Goal: Task Accomplishment & Management: Use online tool/utility

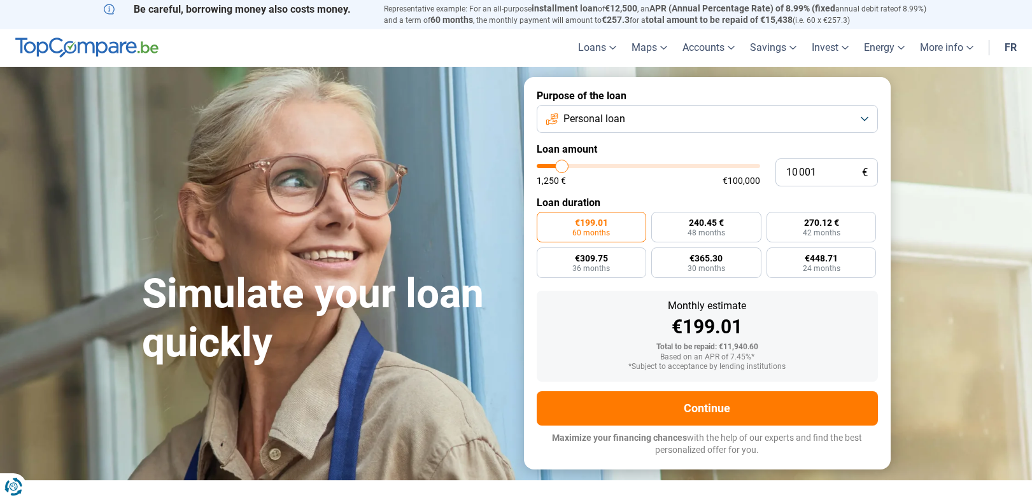
click at [591, 124] on font "Personal loan" at bounding box center [594, 119] width 62 height 12
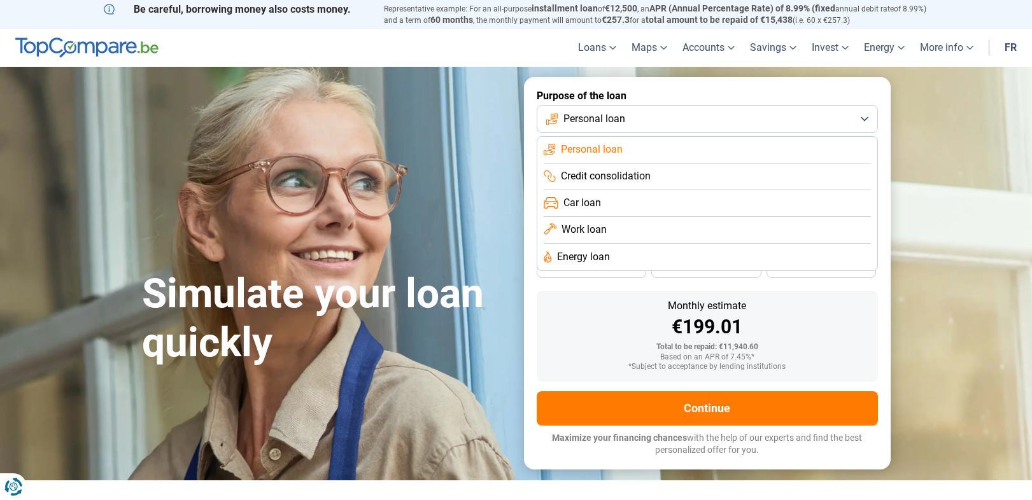
click at [595, 122] on font "Personal loan" at bounding box center [594, 119] width 62 height 12
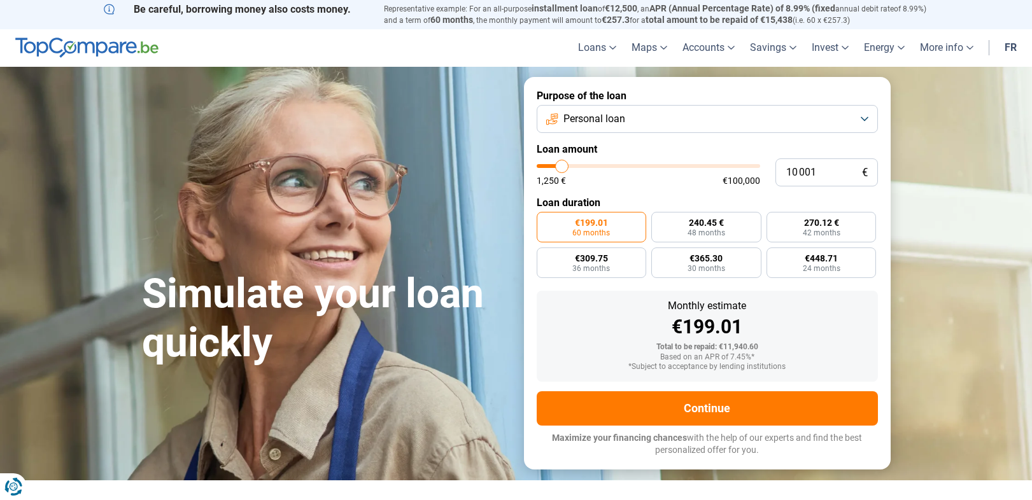
type input "9 000"
type input "9000"
type input "9 250"
type input "9250"
type input "9 500"
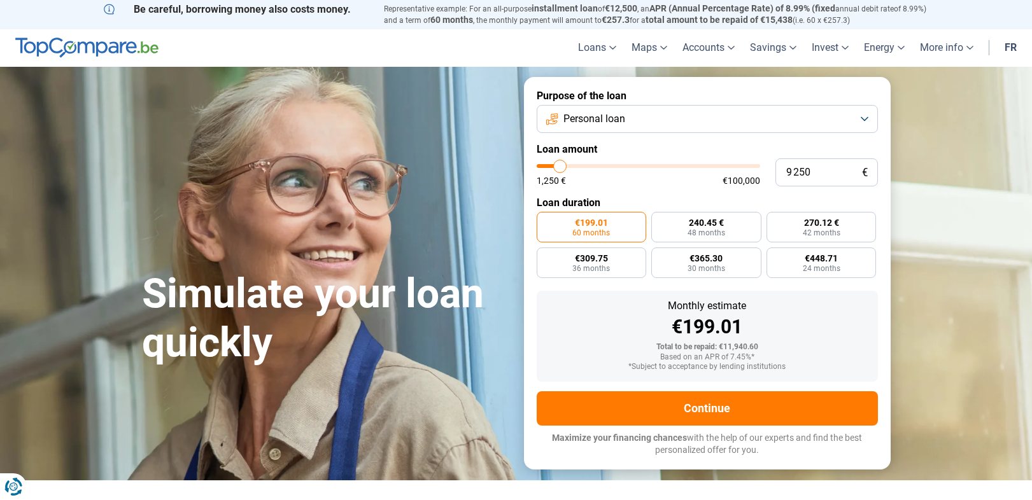
type input "9500"
type input "9 750"
type input "9750"
type input "10 250"
type input "10250"
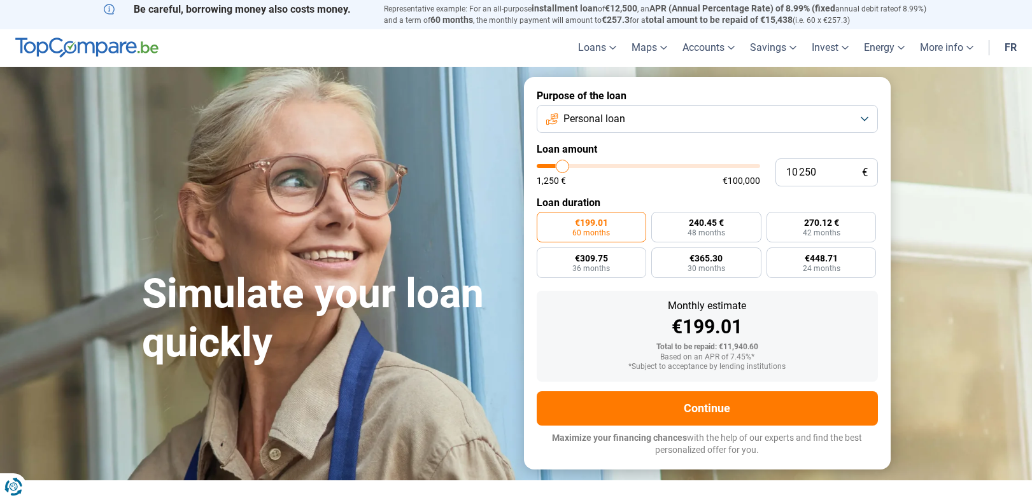
type input "10 750"
type input "10750"
type input "11 250"
type input "11250"
type input "11 750"
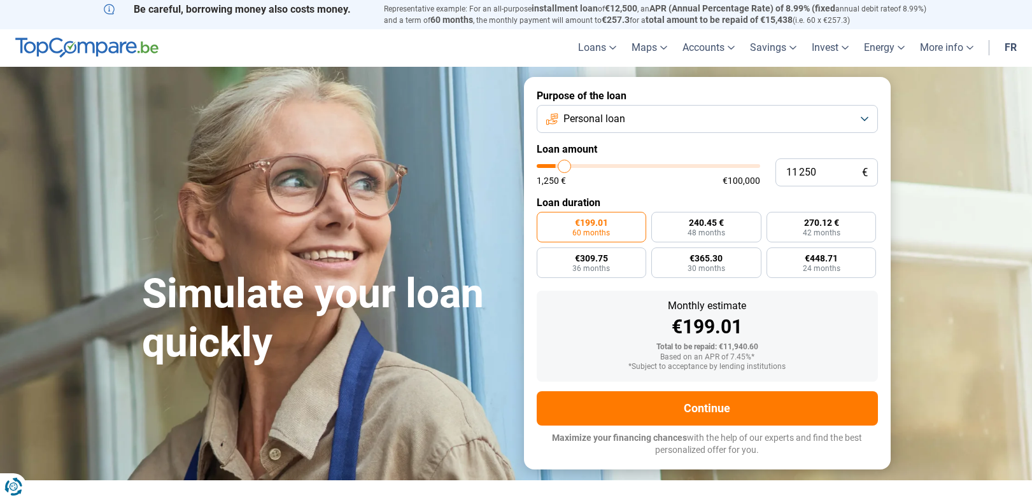
type input "11750"
type input "12 500"
type input "12500"
type input "12 750"
type input "12750"
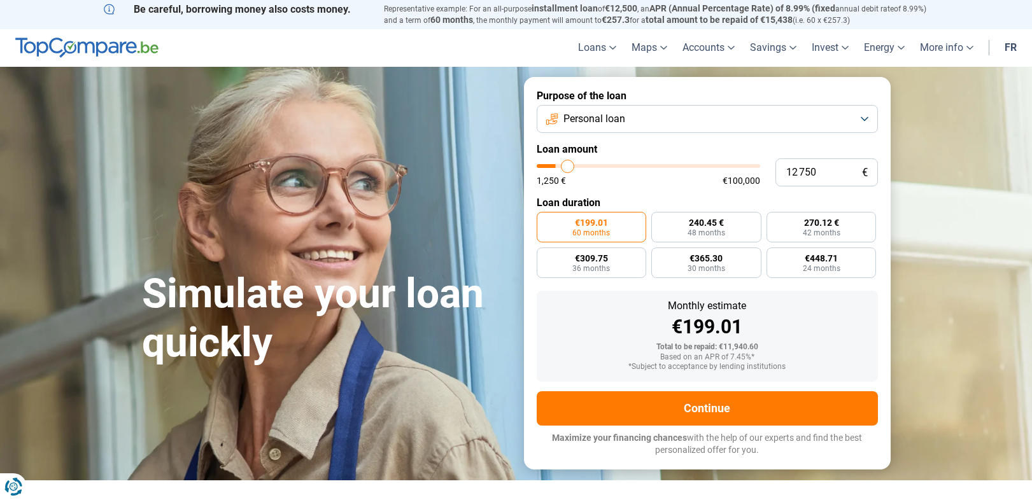
type input "13 250"
type input "13250"
type input "13 750"
type input "13750"
type input "14 000"
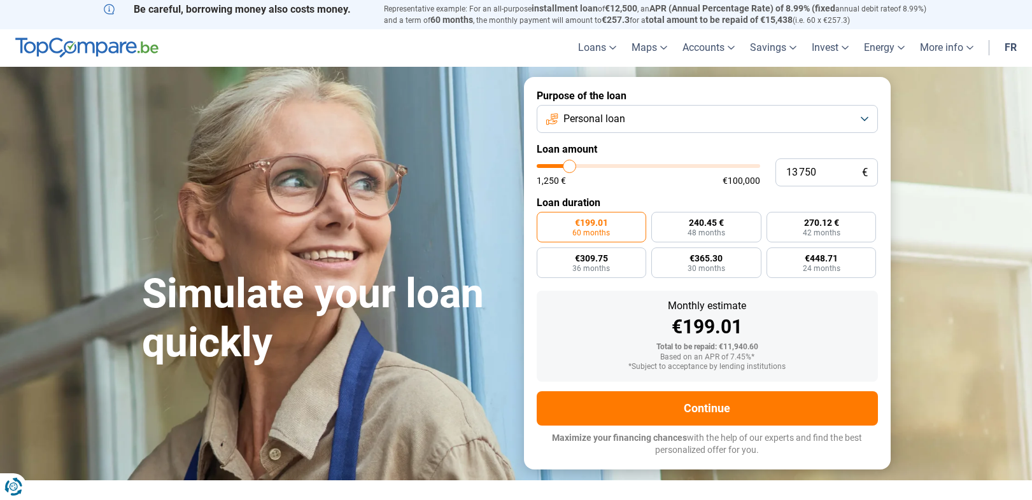
type input "14000"
type input "14 250"
type input "14250"
type input "14 500"
type input "14500"
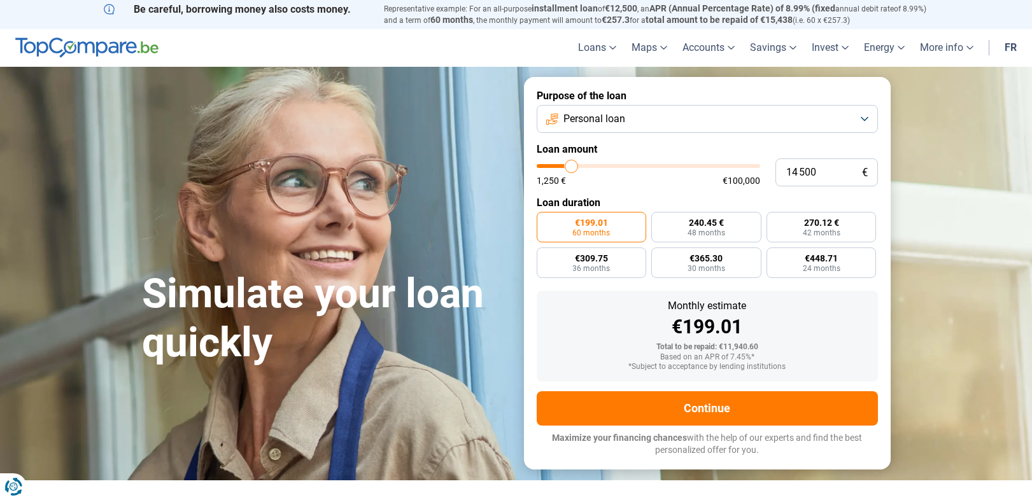
type input "14 750"
type input "14750"
type input "15 000"
type input "15000"
type input "14 750"
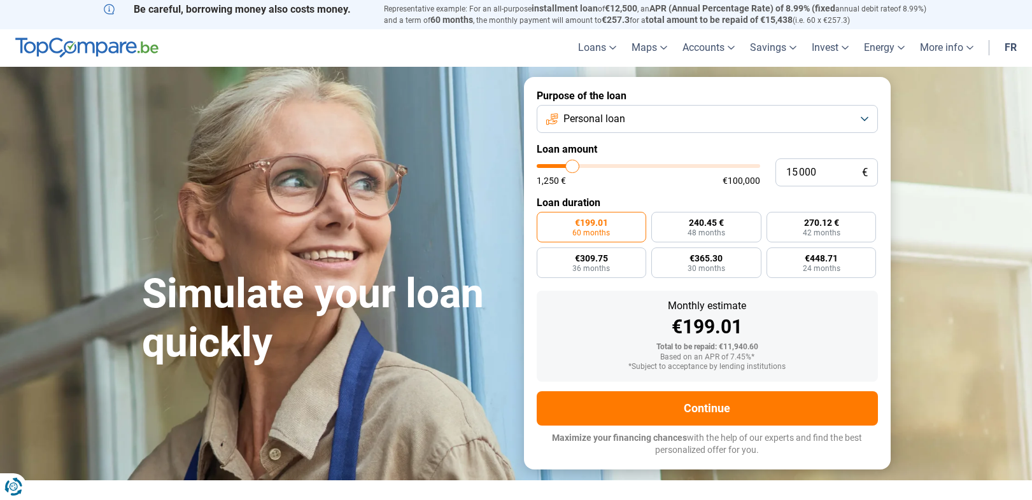
type input "14750"
type input "14 500"
type input "14500"
type input "14 250"
type input "14250"
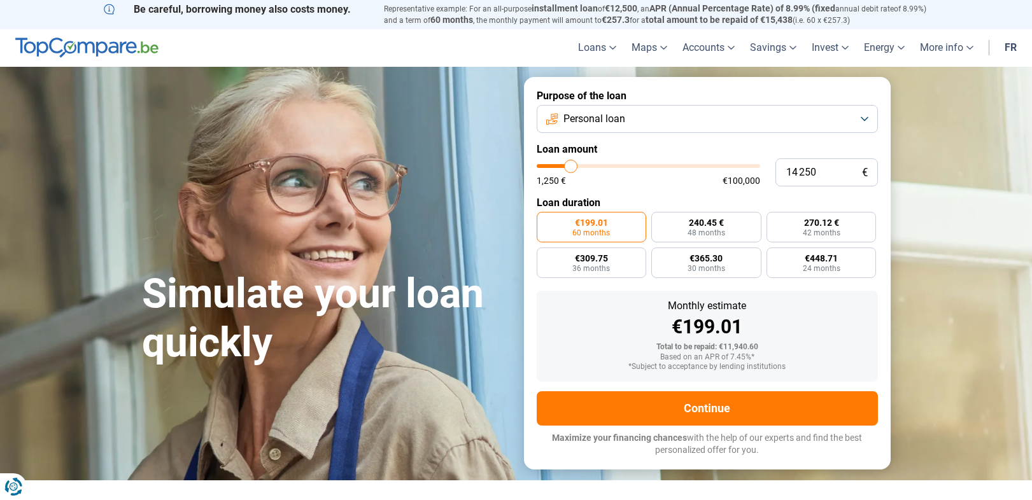
type input "14 000"
type input "14000"
type input "13 750"
type input "13750"
type input "13 500"
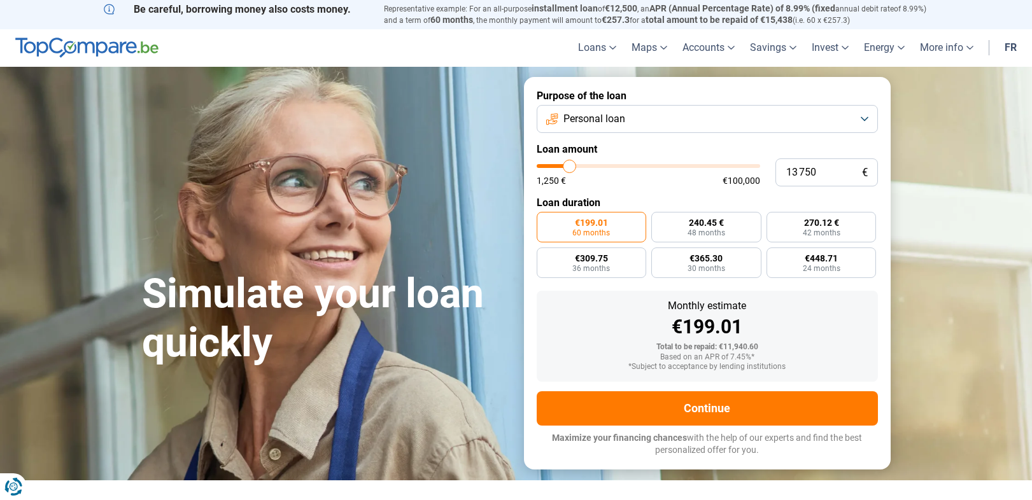
type input "13500"
type input "13 750"
type input "13750"
type input "14 000"
type input "14000"
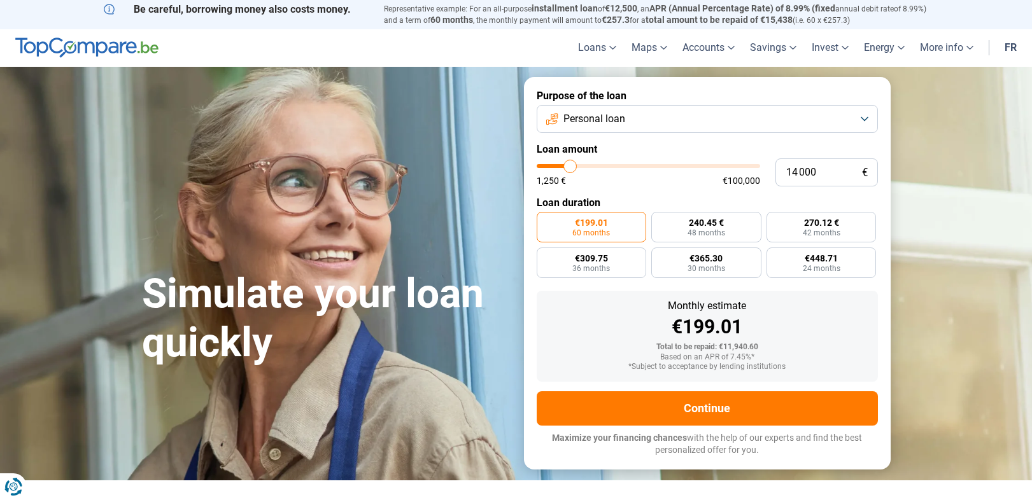
type input "14 250"
type input "14250"
type input "14 500"
type input "14500"
type input "14 750"
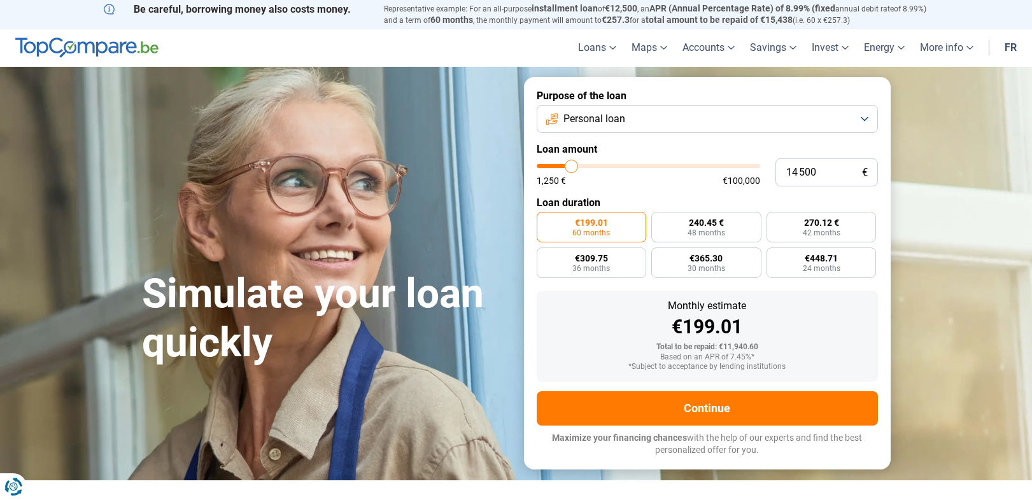
type input "14750"
type input "15 000"
type input "15000"
type input "15 250"
type input "15250"
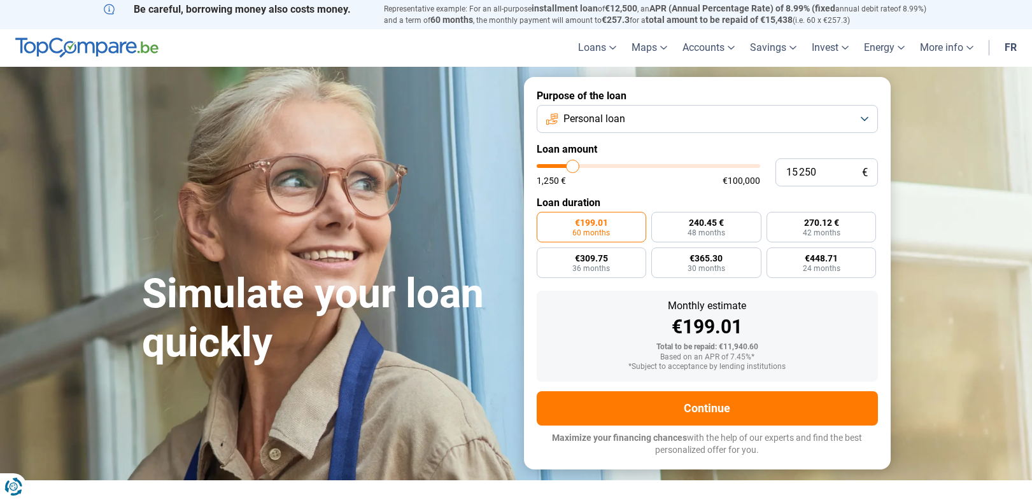
type input "15 500"
type input "15500"
type input "15 750"
type input "15750"
type input "16 000"
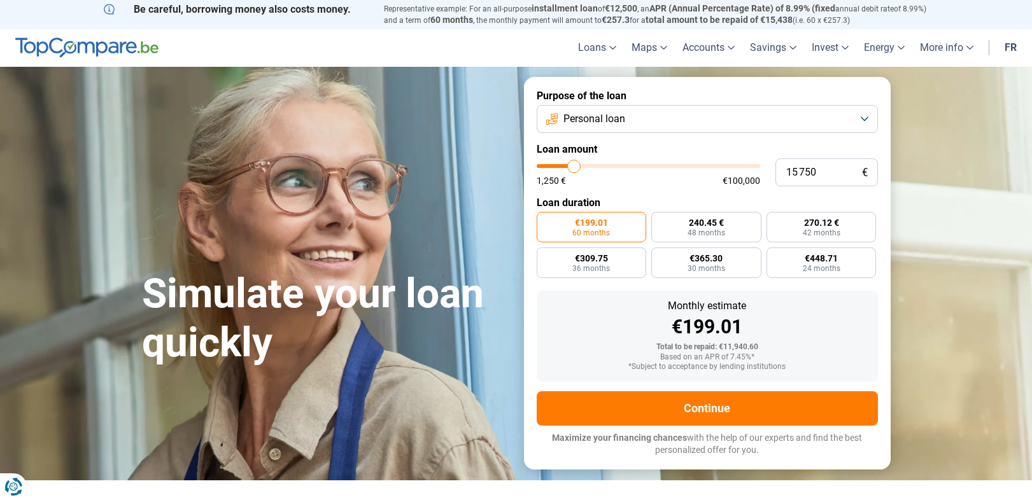
type input "16000"
type input "16 250"
type input "16250"
type input "16 500"
type input "16500"
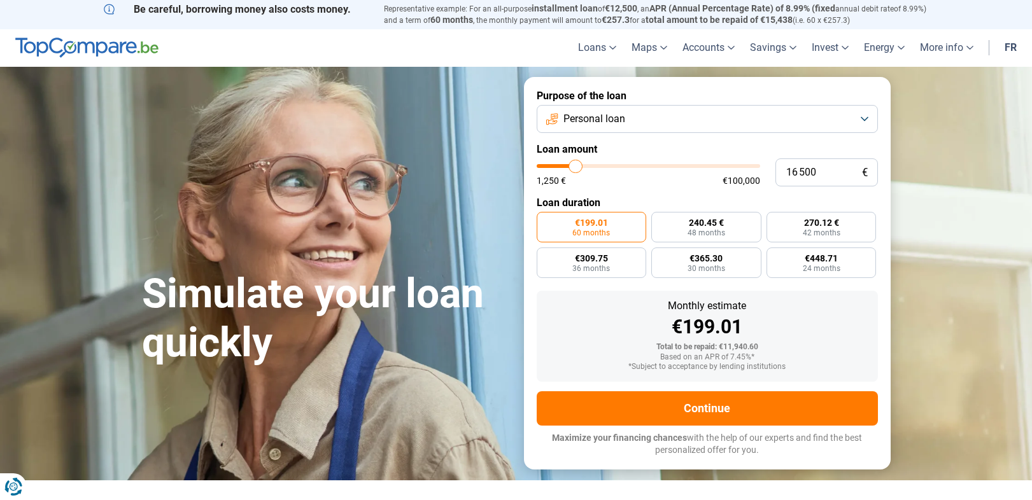
type input "16 750"
type input "16750"
type input "17 000"
type input "17000"
type input "17 250"
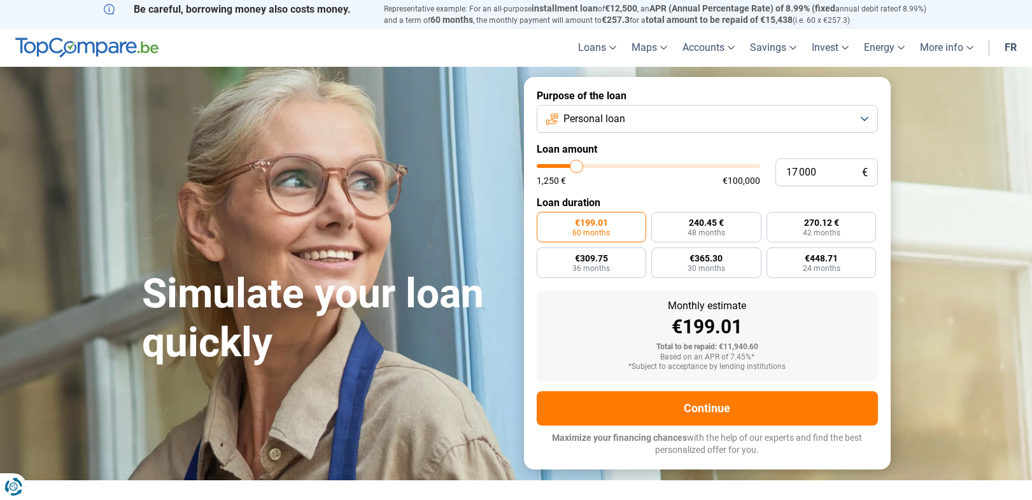
type input "17250"
type input "17 500"
type input "17500"
type input "17 750"
type input "17750"
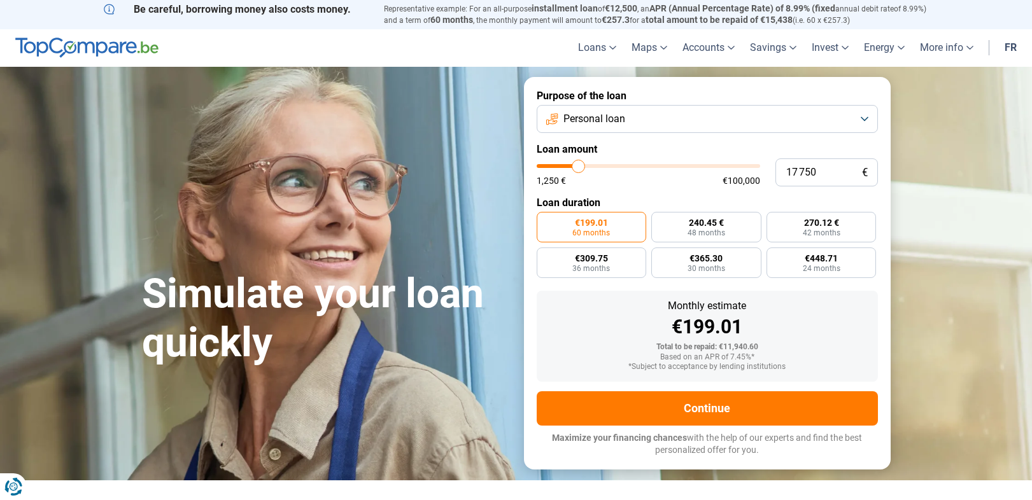
type input "18 000"
type input "18000"
type input "18 250"
type input "18250"
type input "18 500"
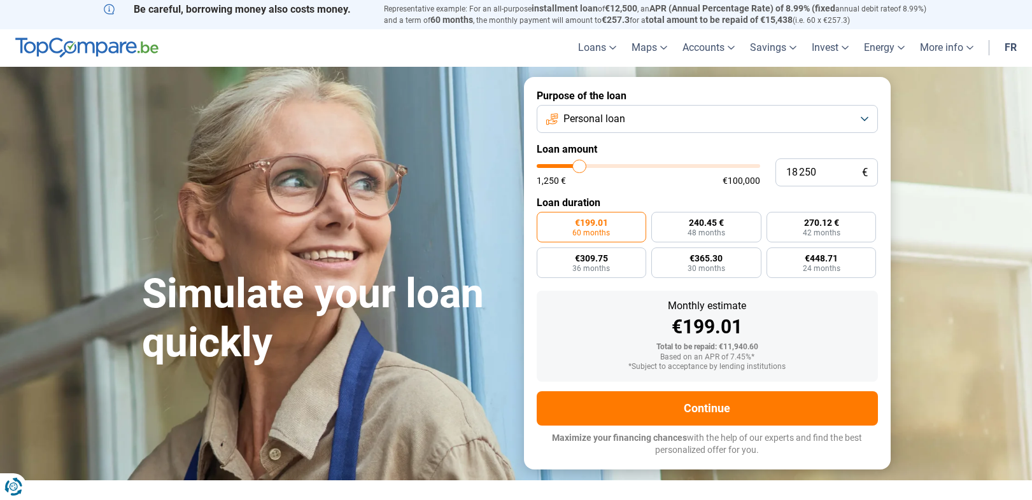
type input "18500"
type input "18 750"
type input "18750"
type input "19 000"
type input "19000"
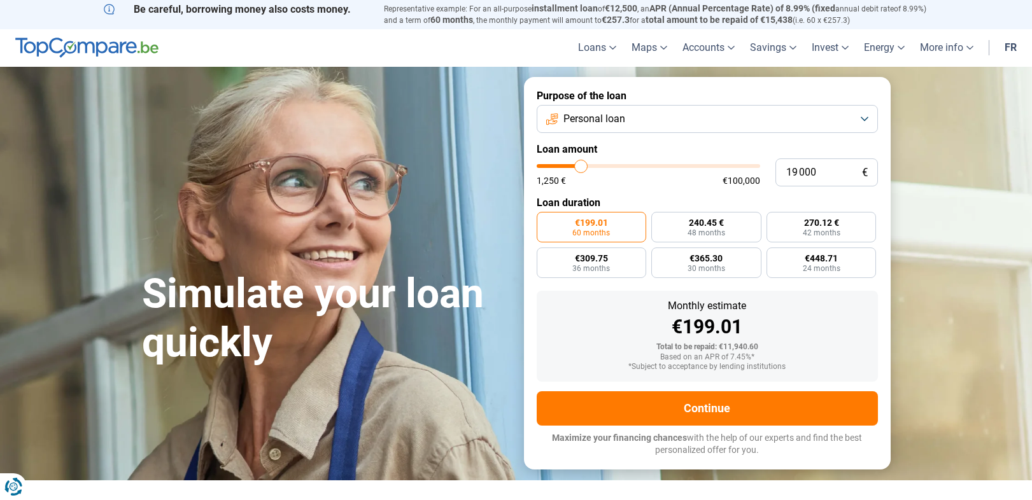
type input "19 250"
type input "19250"
type input "19 500"
type input "19500"
type input "19 750"
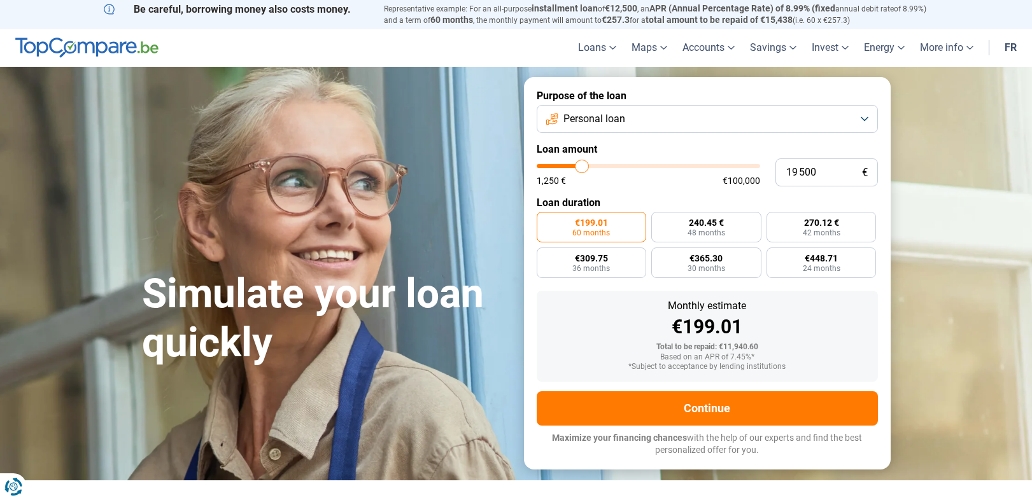
type input "19750"
type input "20 000"
type input "20000"
type input "20 250"
type input "20250"
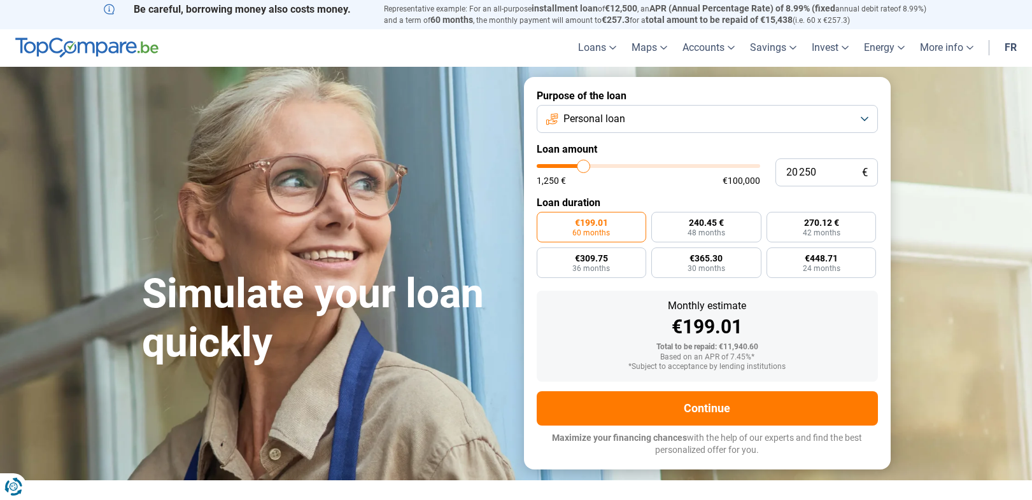
type input "20 500"
type input "20500"
type input "20 750"
type input "20750"
type input "21 000"
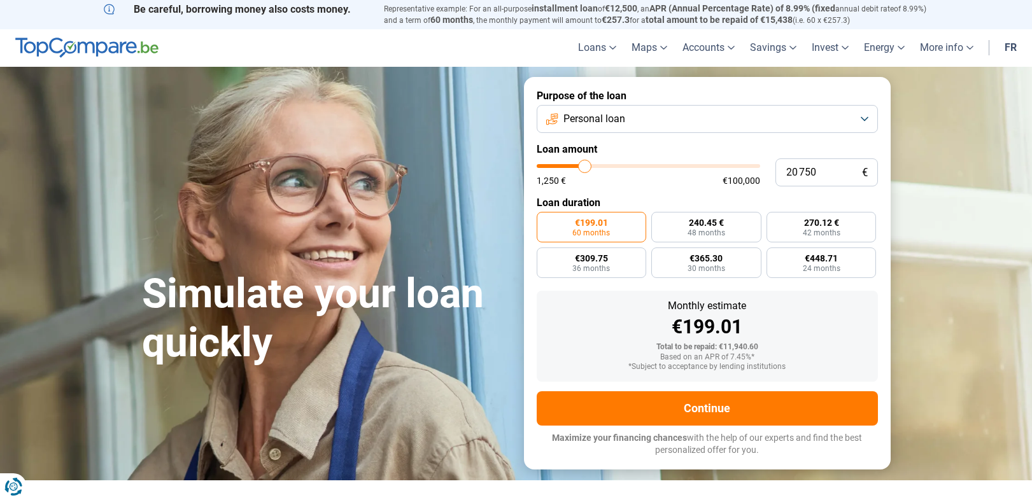
type input "21000"
type input "21 250"
type input "21250"
type input "21 000"
type input "21000"
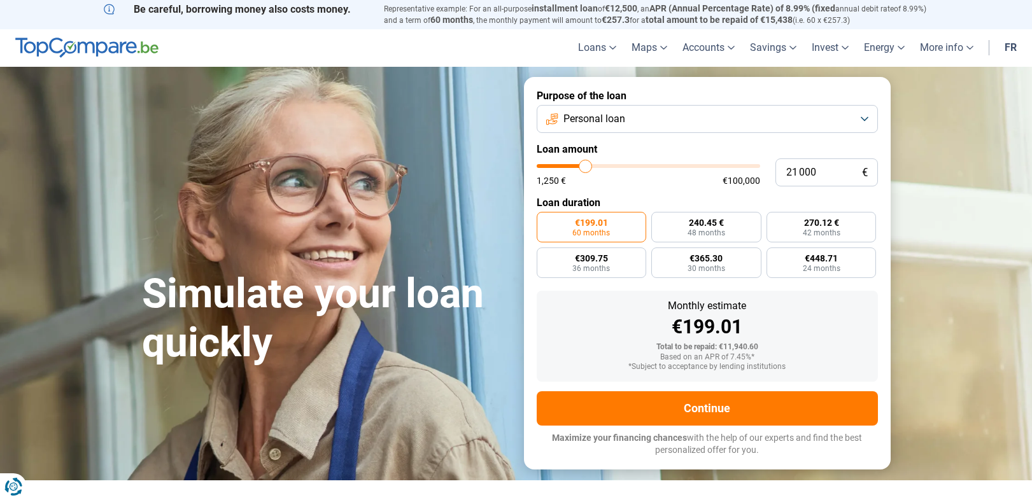
type input "20 750"
type input "20750"
type input "20 500"
type input "20500"
type input "20 250"
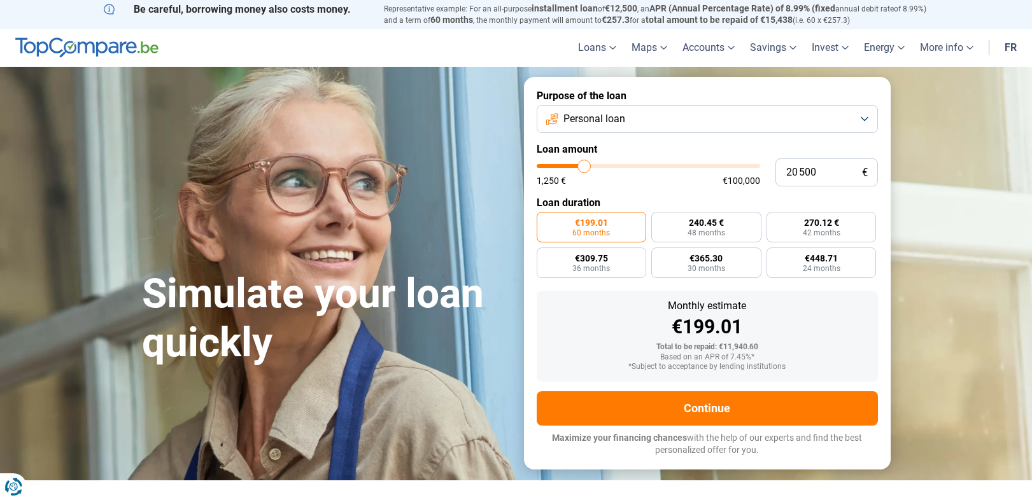
type input "20250"
type input "20 000"
type input "20000"
type input "19 750"
type input "19750"
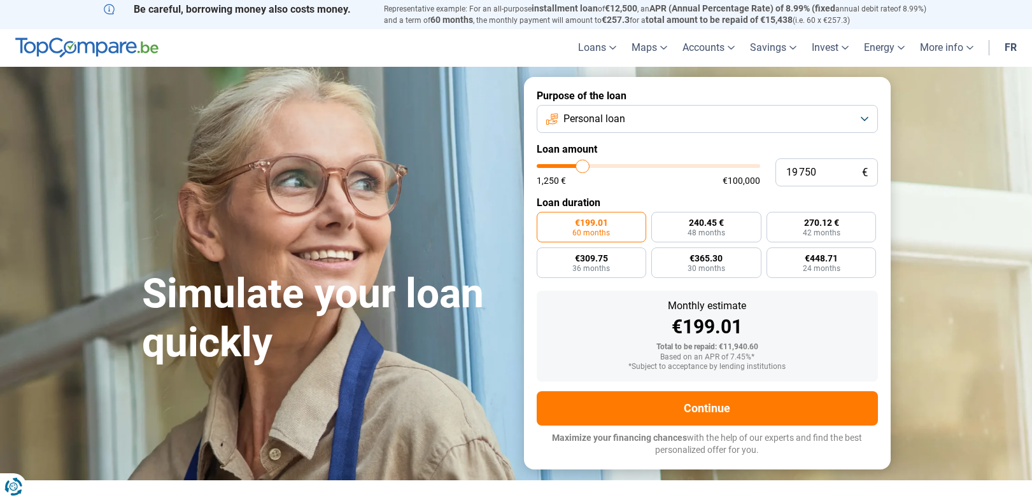
type input "20 000"
type input "20000"
type input "20 250"
type input "20250"
type input "20 000"
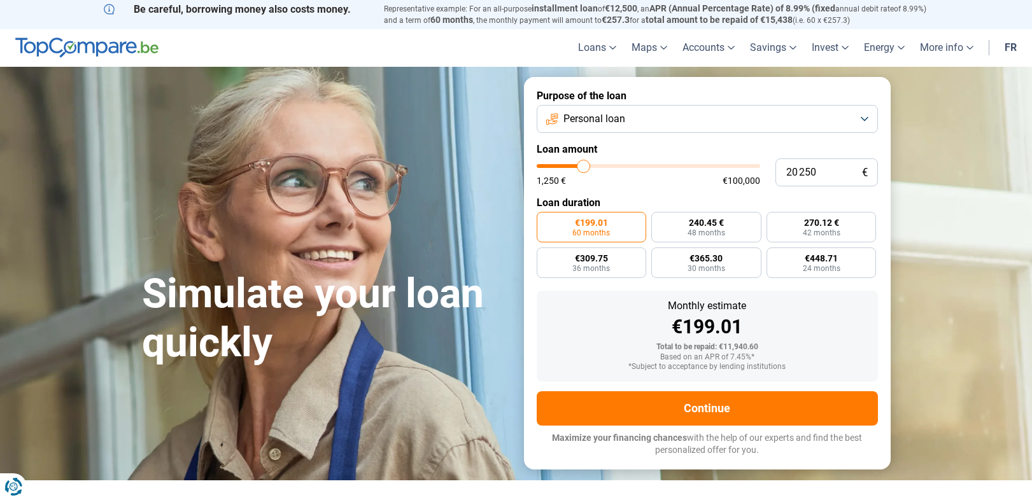
type input "20000"
type input "19 750"
type input "19750"
type input "20 000"
type input "20000"
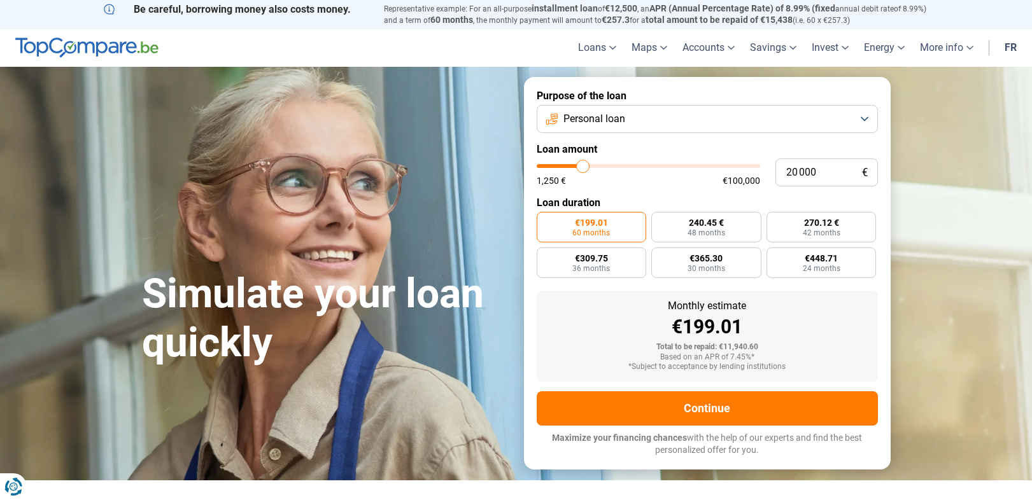
type input "19 750"
type input "19750"
type input "19 500"
type input "19500"
type input "19 250"
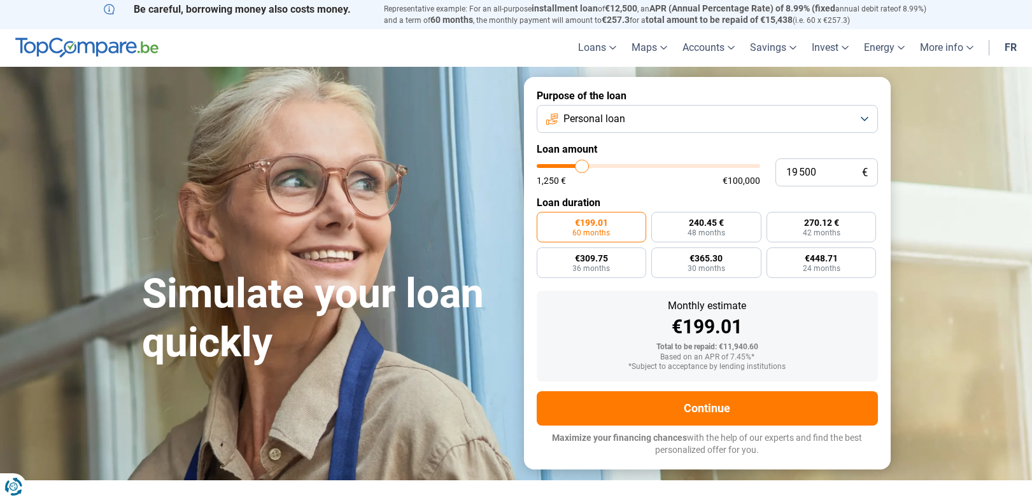
type input "19250"
type input "19 000"
type input "19000"
type input "18 750"
type input "18750"
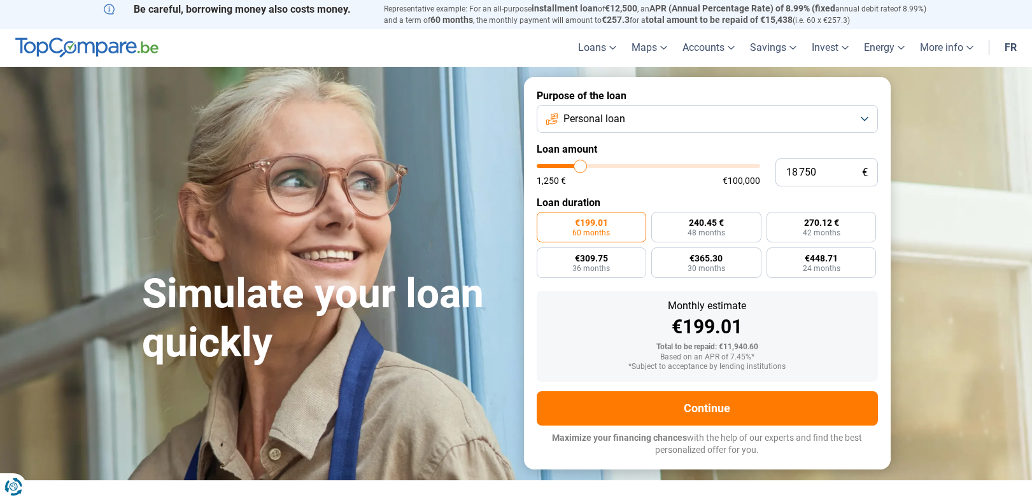
type input "18 500"
drag, startPoint x: 560, startPoint y: 167, endPoint x: 580, endPoint y: 166, distance: 19.8
type input "18500"
click at [580, 166] on input "range" at bounding box center [648, 166] width 223 height 4
radio input "false"
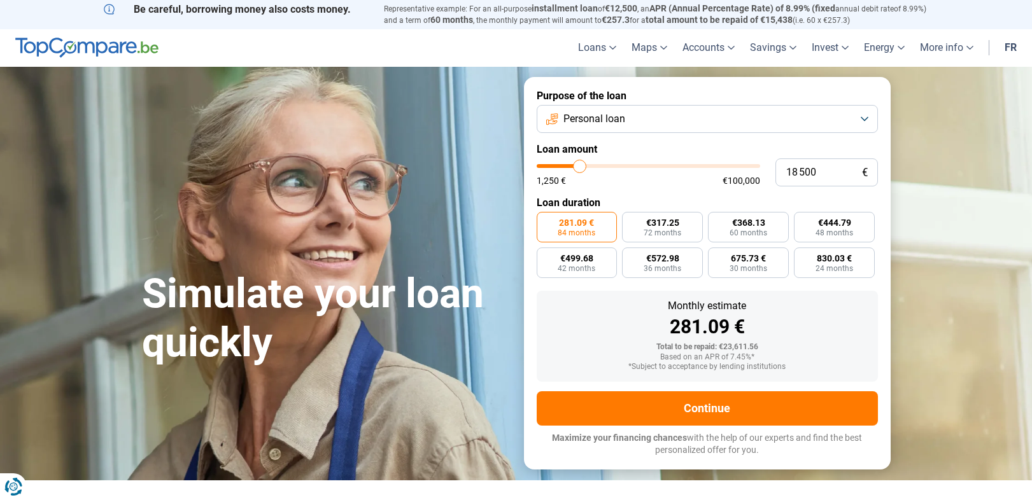
click at [597, 203] on font "Loan duration" at bounding box center [569, 203] width 64 height 12
